Goal: Task Accomplishment & Management: Manage account settings

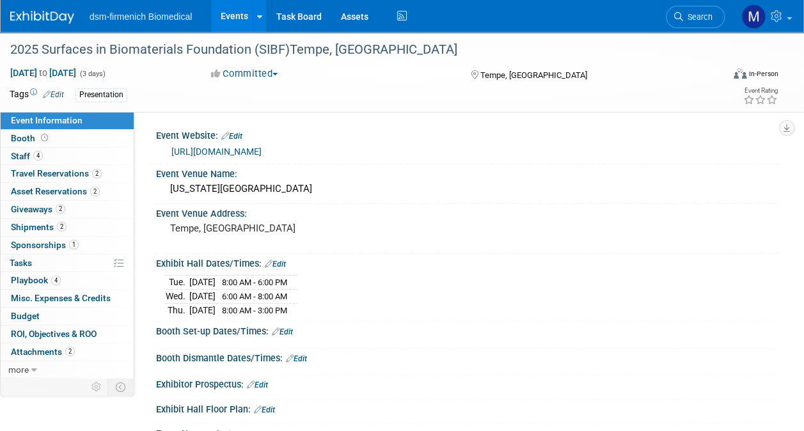
click at [241, 14] on link "Events" at bounding box center [234, 16] width 47 height 32
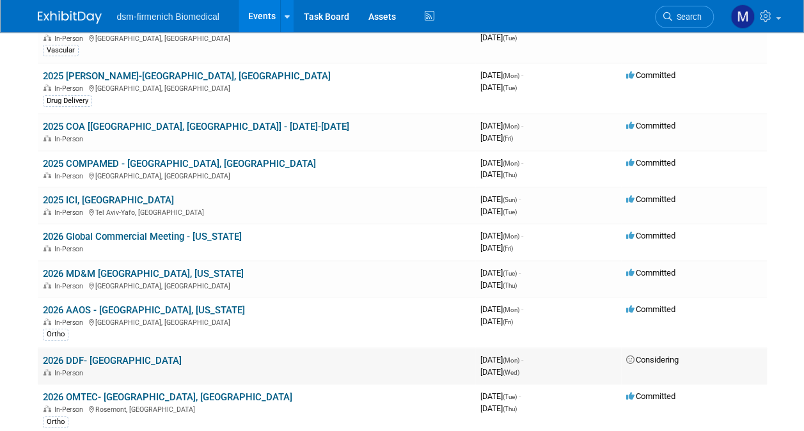
scroll to position [128, 0]
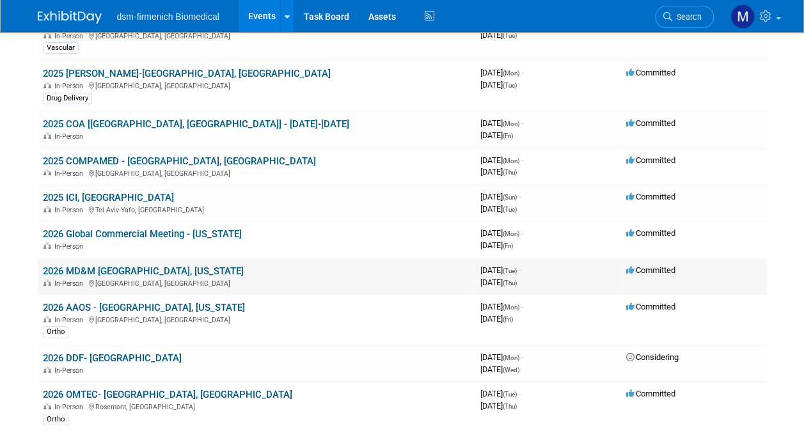
click at [94, 265] on link "2026 MD&M [GEOGRAPHIC_DATA], [US_STATE]" at bounding box center [143, 271] width 201 height 12
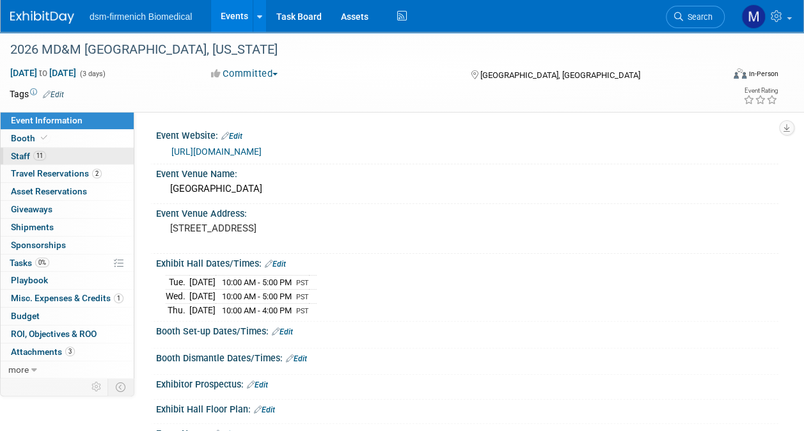
click at [24, 152] on span "Staff 11" at bounding box center [28, 156] width 35 height 10
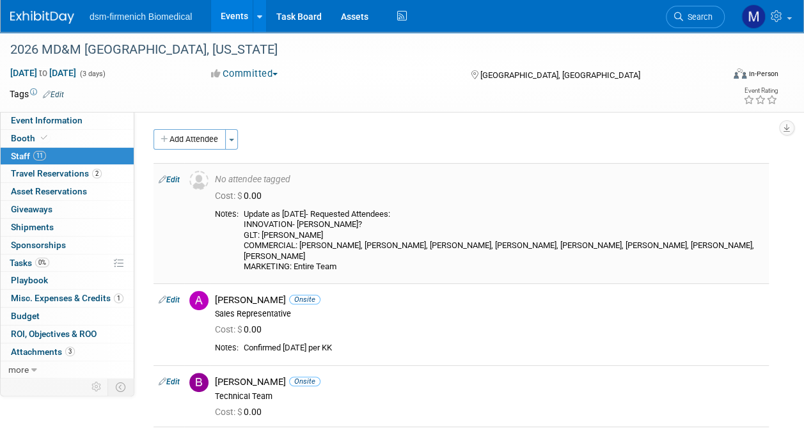
click at [177, 178] on link "Edit" at bounding box center [169, 179] width 21 height 9
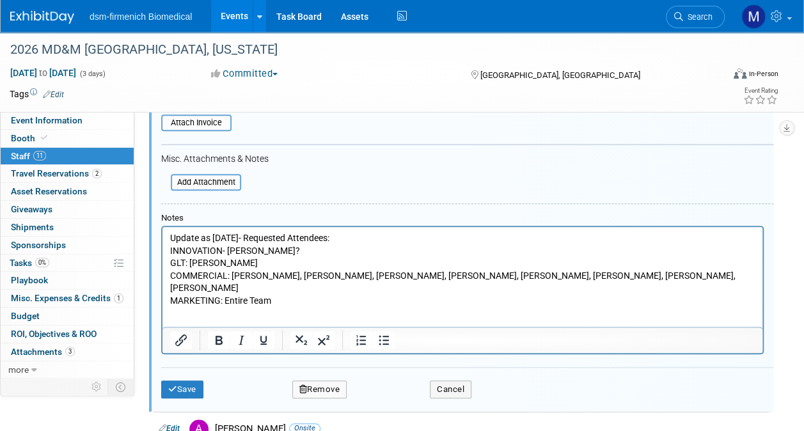
scroll to position [273, 0]
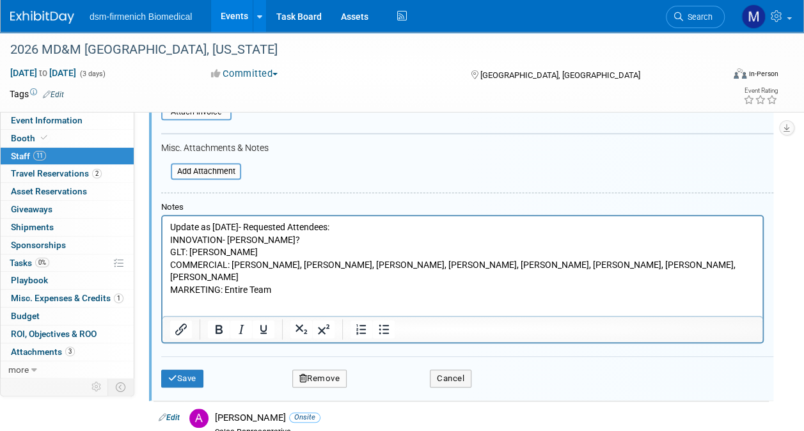
click at [226, 228] on p "Update as 8/6/25- Requested Attendees: INNOVATION- Andre, Jing? GLT: Michelle C…" at bounding box center [462, 258] width 585 height 75
click at [281, 239] on p "Update as 8/6/25- Requested Attendees: INNOVATION- Andre, Jing? GLT: Michelle C…" at bounding box center [462, 258] width 585 height 75
click at [173, 377] on icon "submit" at bounding box center [172, 378] width 9 height 8
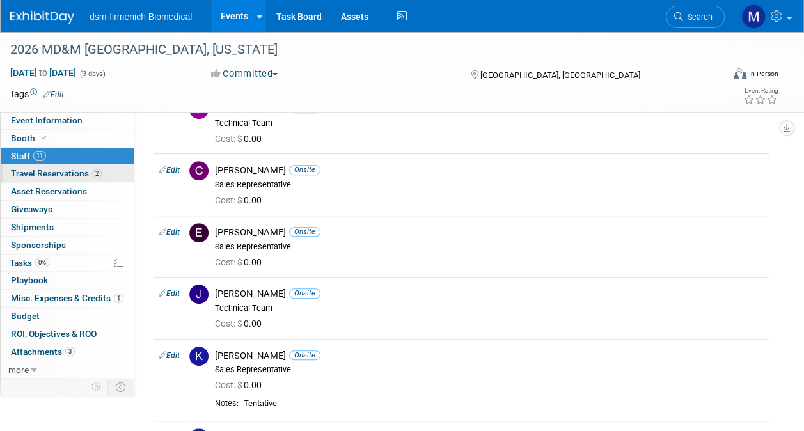
click at [65, 167] on link "2 Travel Reservations 2" at bounding box center [67, 173] width 133 height 17
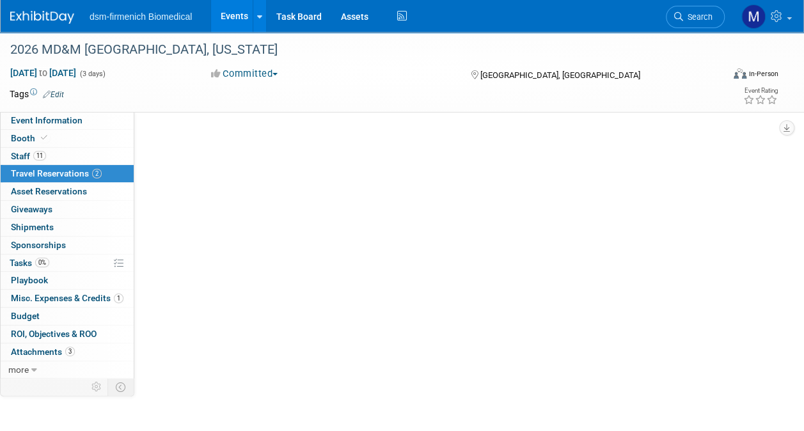
scroll to position [0, 0]
